Goal: Transaction & Acquisition: Purchase product/service

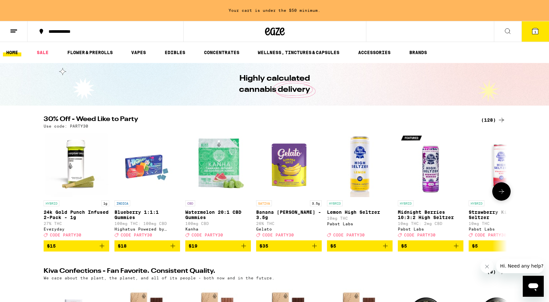
click at [503, 192] on icon at bounding box center [501, 192] width 8 height 8
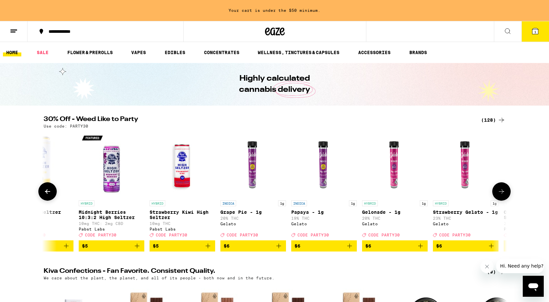
scroll to position [0, 390]
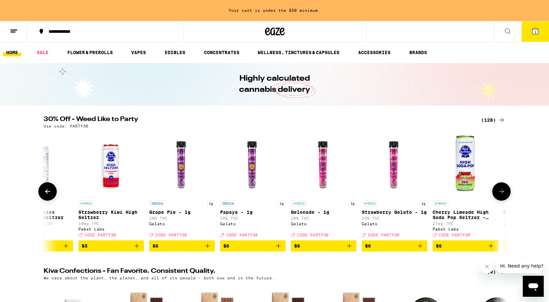
click at [503, 192] on icon at bounding box center [501, 192] width 8 height 8
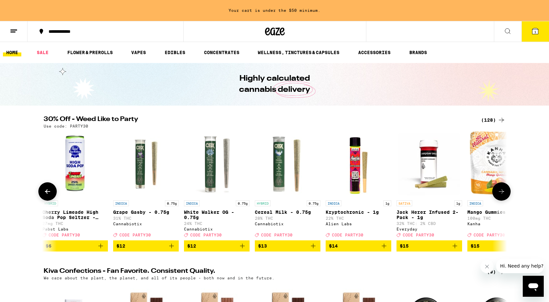
click at [503, 192] on icon at bounding box center [501, 192] width 8 height 8
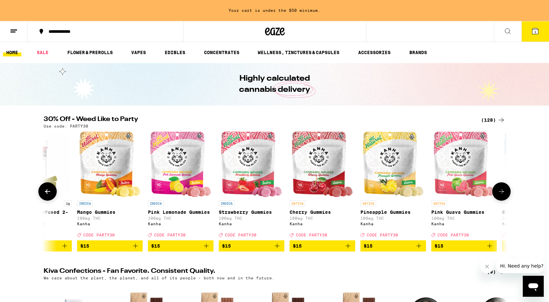
click at [206, 248] on icon "Add to bag" at bounding box center [206, 246] width 5 height 5
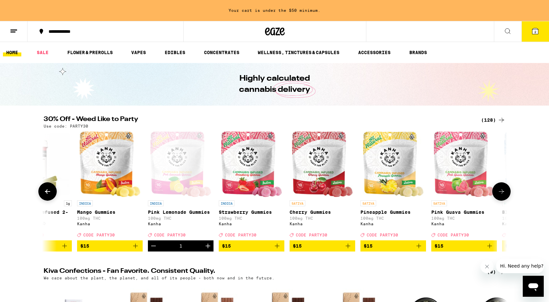
click at [51, 195] on icon at bounding box center [48, 192] width 8 height 8
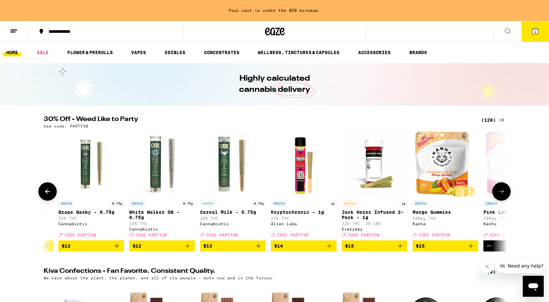
scroll to position [0, 780]
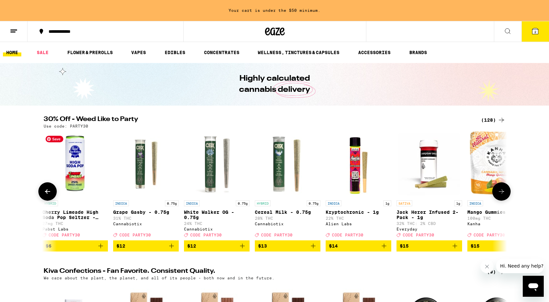
click at [76, 175] on img "Open page for Cherry Limeade High Soda Pop Seltzer - 25mg from Pabst Labs" at bounding box center [75, 164] width 66 height 66
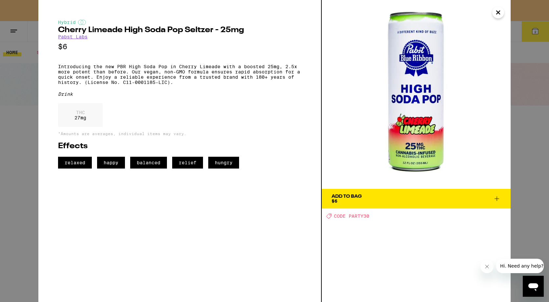
click at [359, 202] on div "Add To Bag $6" at bounding box center [346, 198] width 30 height 9
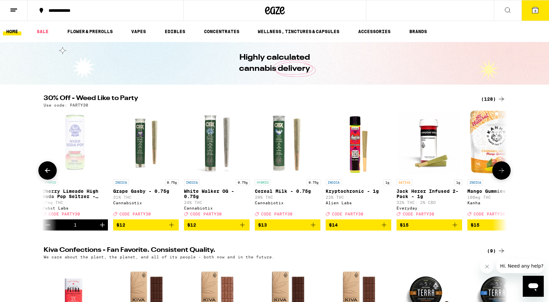
click at [51, 174] on icon at bounding box center [48, 171] width 8 height 8
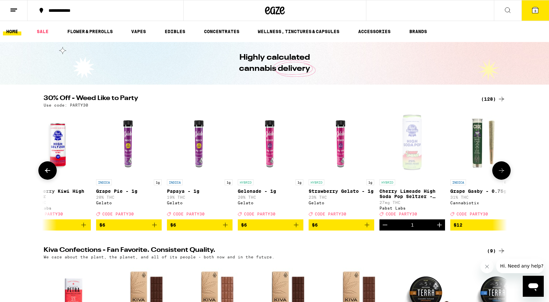
scroll to position [0, 390]
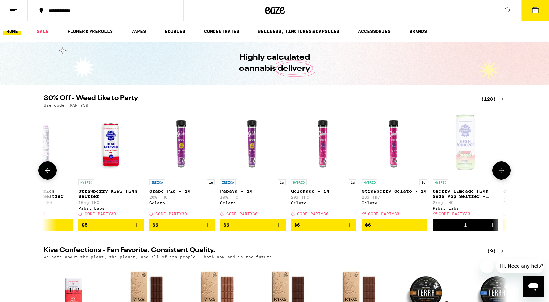
click at [51, 174] on icon at bounding box center [48, 171] width 8 height 8
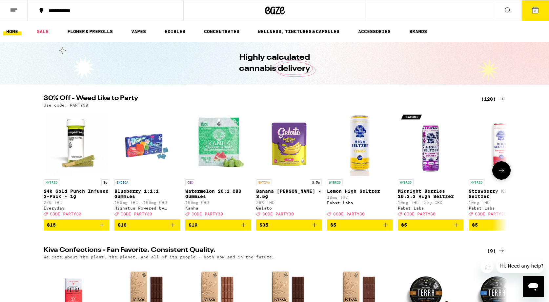
click at [386, 229] on icon "Add to bag" at bounding box center [385, 225] width 8 height 8
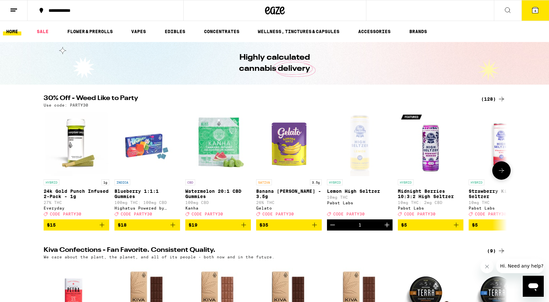
click at [503, 174] on icon at bounding box center [501, 171] width 8 height 8
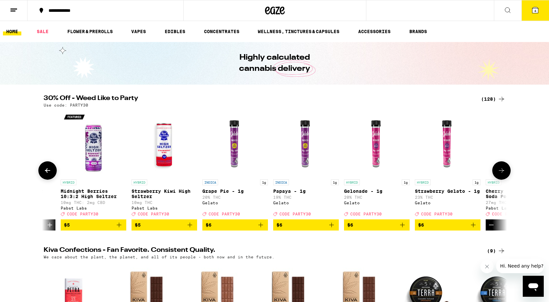
scroll to position [0, 390]
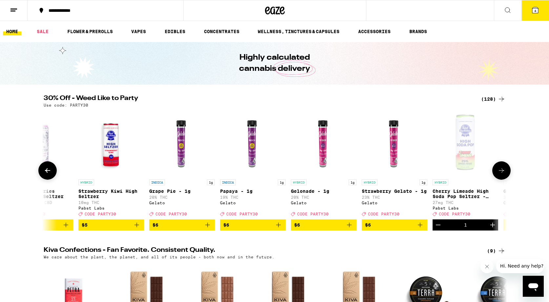
click at [137, 227] on icon "Add to bag" at bounding box center [136, 225] width 5 height 5
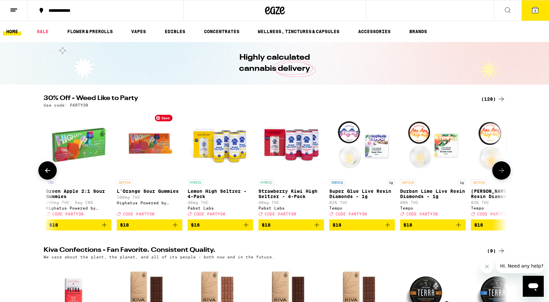
scroll to position [0, 2134]
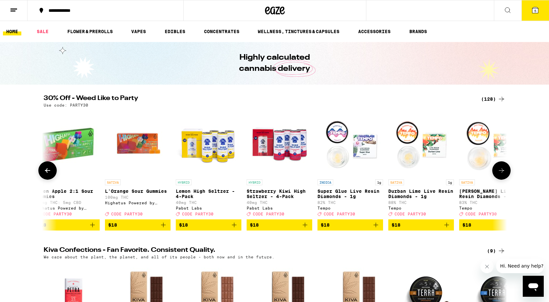
click at [197, 229] on span "$18" at bounding box center [208, 225] width 59 height 8
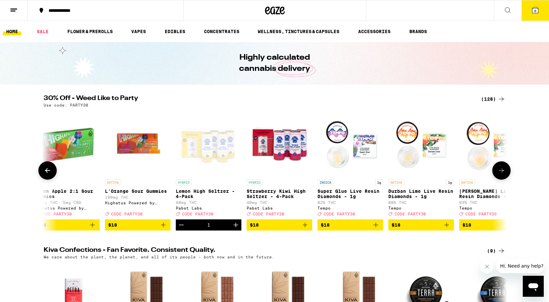
click at [273, 229] on span "$18" at bounding box center [279, 225] width 59 height 8
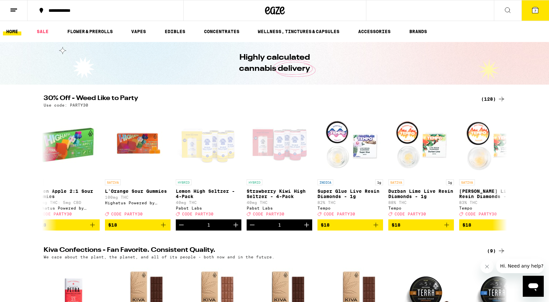
click at [536, 11] on span "7" at bounding box center [535, 11] width 2 height 4
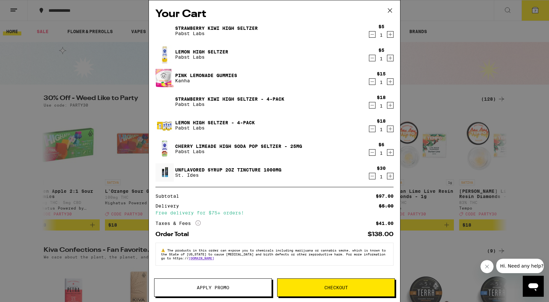
click at [372, 59] on icon "Decrement" at bounding box center [372, 58] width 6 height 8
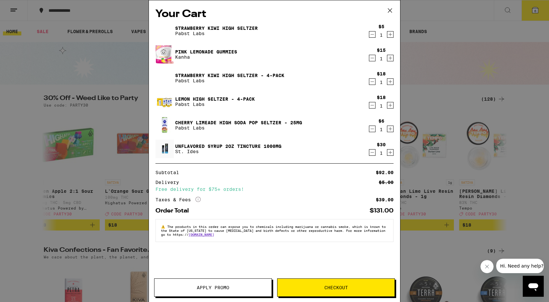
click at [372, 34] on icon "Decrement" at bounding box center [372, 34] width 6 height 8
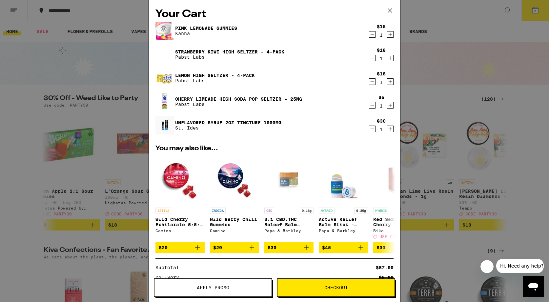
click at [220, 287] on span "Apply Promo" at bounding box center [213, 287] width 32 height 5
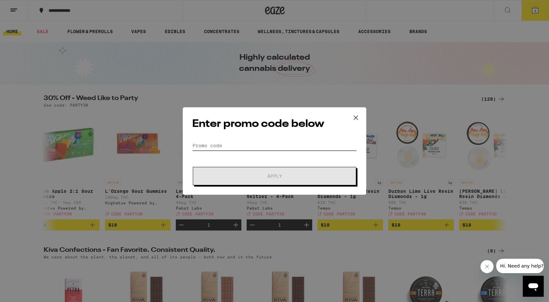
click at [236, 142] on input "Promo Code" at bounding box center [274, 146] width 165 height 10
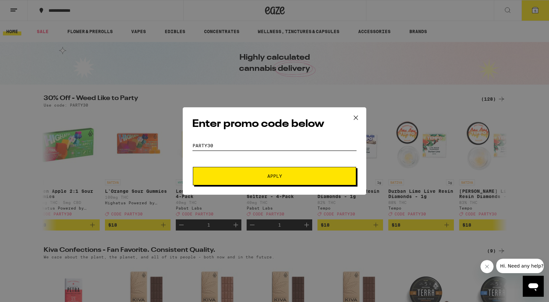
type input "party30"
click at [254, 178] on button "Apply" at bounding box center [274, 176] width 163 height 18
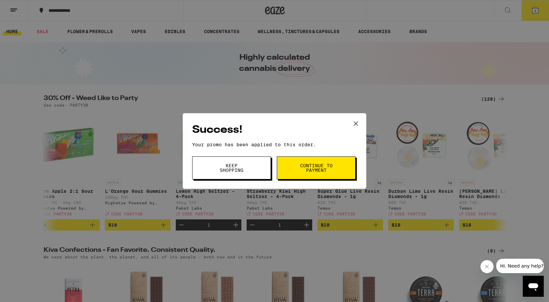
click at [244, 173] on button "Keep Shopping" at bounding box center [231, 167] width 79 height 23
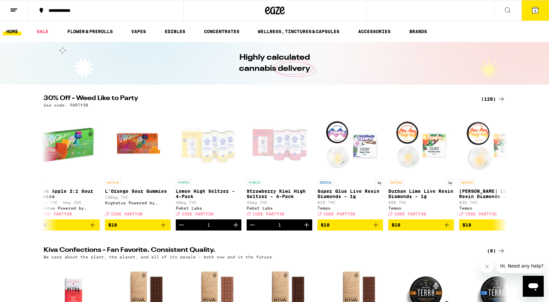
click at [534, 9] on span "5" at bounding box center [535, 11] width 2 height 4
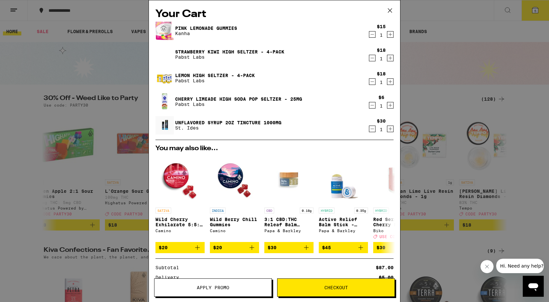
click at [389, 83] on icon "Increment" at bounding box center [390, 82] width 6 height 8
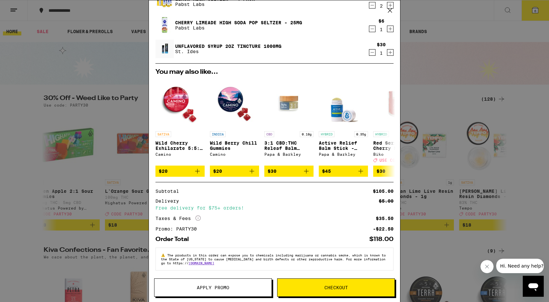
scroll to position [81, 0]
click at [348, 290] on button "Checkout" at bounding box center [336, 287] width 118 height 18
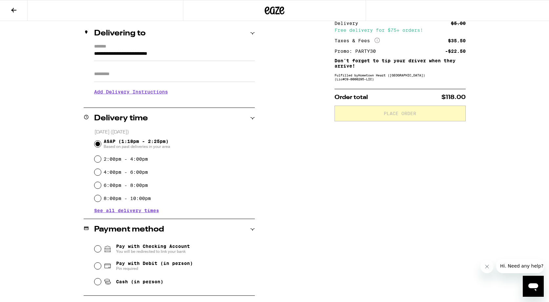
scroll to position [75, 0]
click at [158, 80] on input "Apt/Suite" at bounding box center [174, 74] width 161 height 16
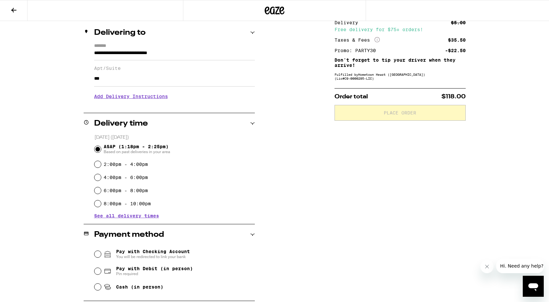
type input "***"
click at [148, 100] on h3 "Add Delivery Instructions" at bounding box center [174, 96] width 161 height 15
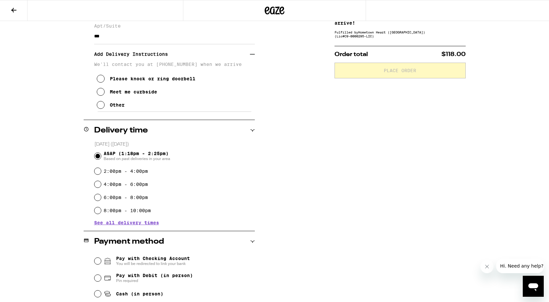
scroll to position [119, 0]
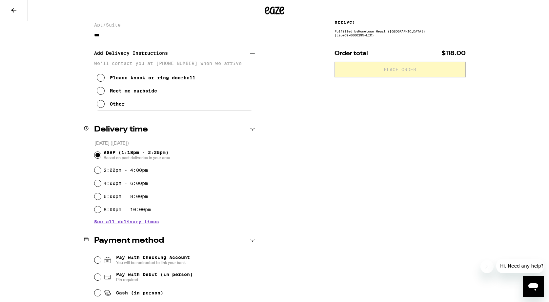
click at [98, 170] on input "2:00pm - 4:00pm" at bounding box center [97, 170] width 7 height 7
radio input "true"
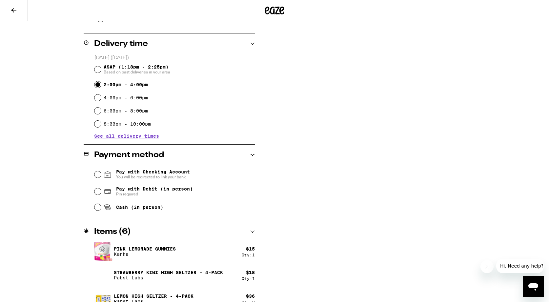
scroll to position [205, 0]
click at [97, 193] on input "Pay with Debit (in person) Pin required" at bounding box center [97, 191] width 7 height 7
radio input "true"
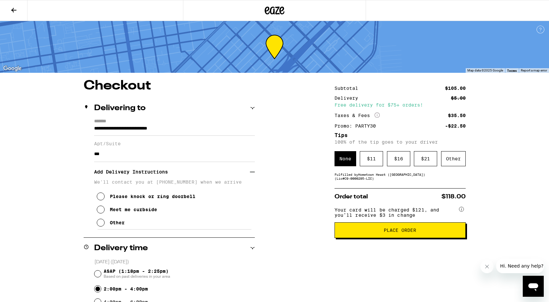
scroll to position [0, 0]
click at [381, 164] on div "$ 11" at bounding box center [371, 158] width 23 height 15
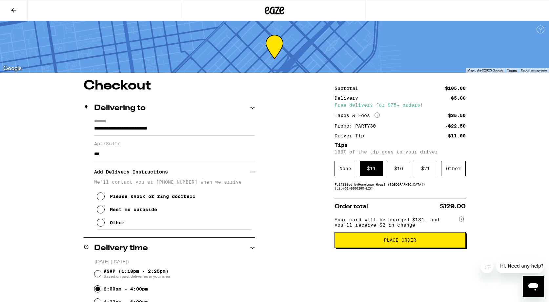
click at [385, 242] on span "Place Order" at bounding box center [400, 240] width 32 height 5
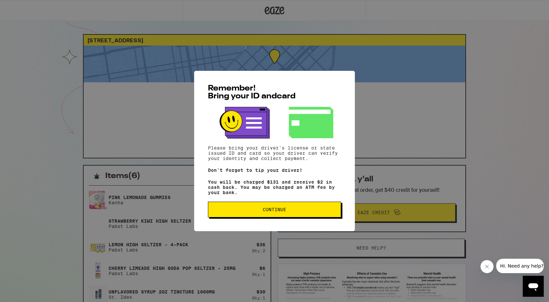
click at [268, 212] on span "Continue" at bounding box center [275, 209] width 24 height 5
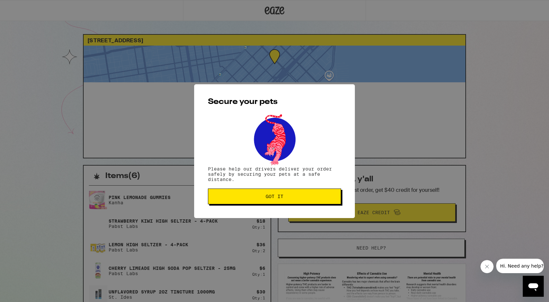
click at [268, 199] on span "Got it" at bounding box center [275, 196] width 18 height 5
